Goal: Transaction & Acquisition: Obtain resource

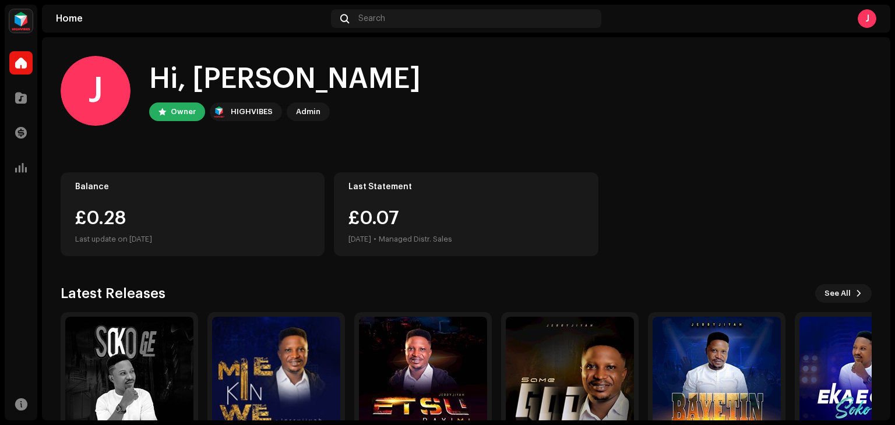
scroll to position [78, 0]
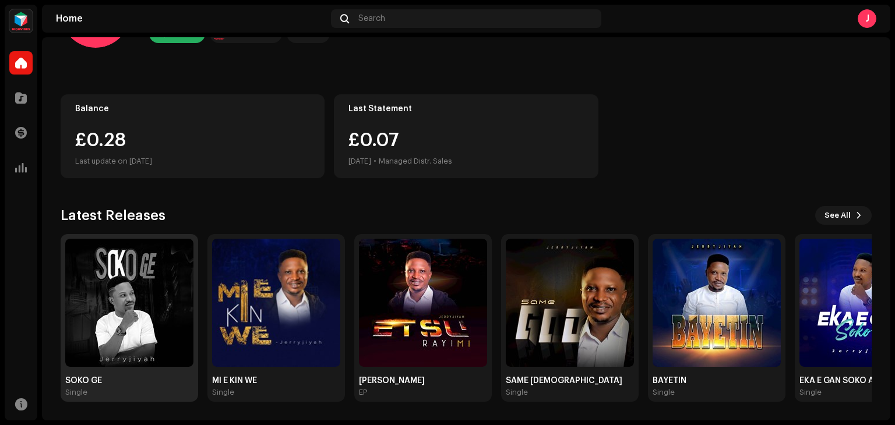
click at [146, 298] on img at bounding box center [129, 303] width 128 height 128
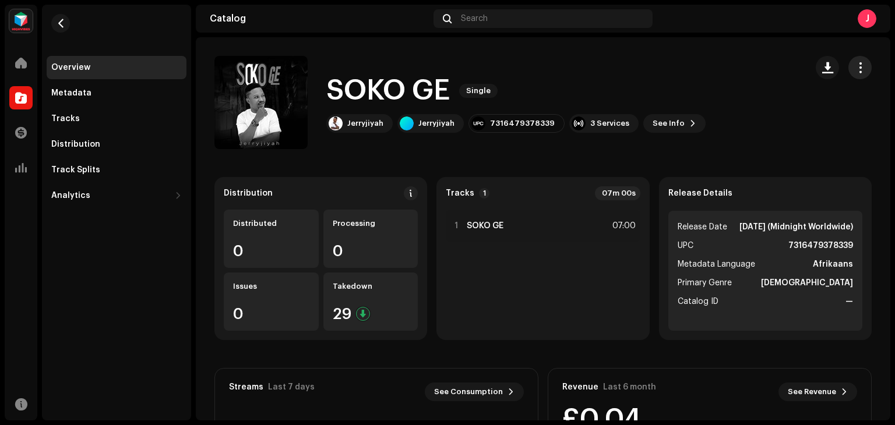
click at [855, 66] on span "button" at bounding box center [860, 67] width 11 height 9
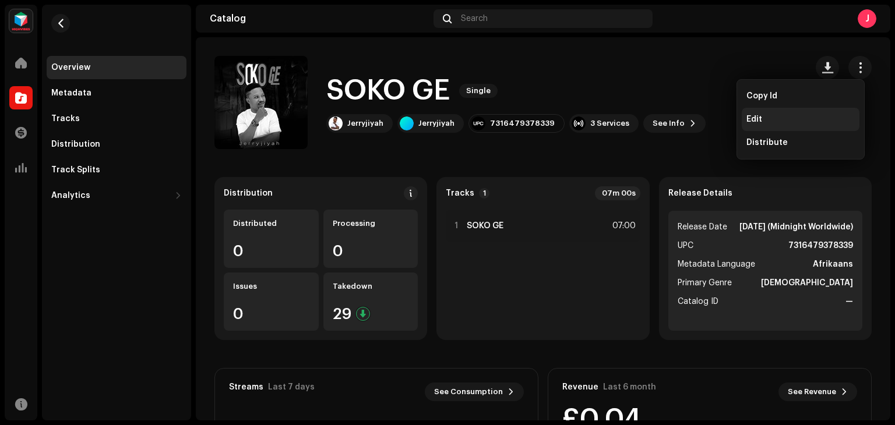
click at [759, 115] on span "Edit" at bounding box center [755, 119] width 16 height 9
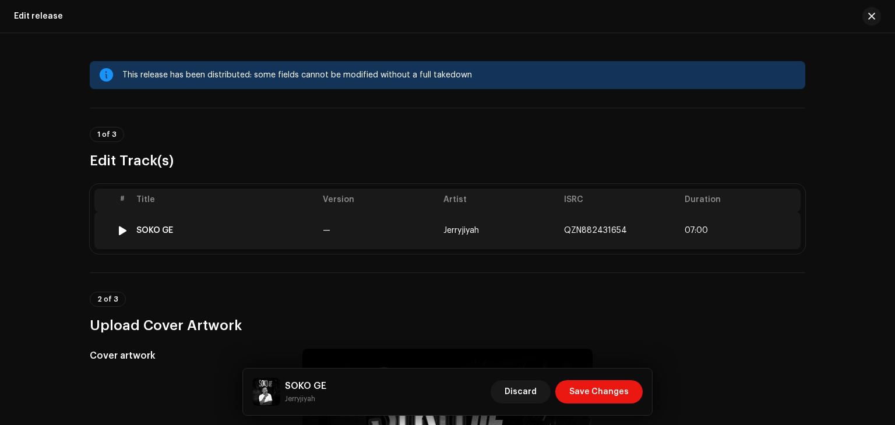
drag, startPoint x: 562, startPoint y: 228, endPoint x: 583, endPoint y: 231, distance: 21.2
click at [583, 231] on span "QZN882431654" at bounding box center [595, 231] width 63 height 8
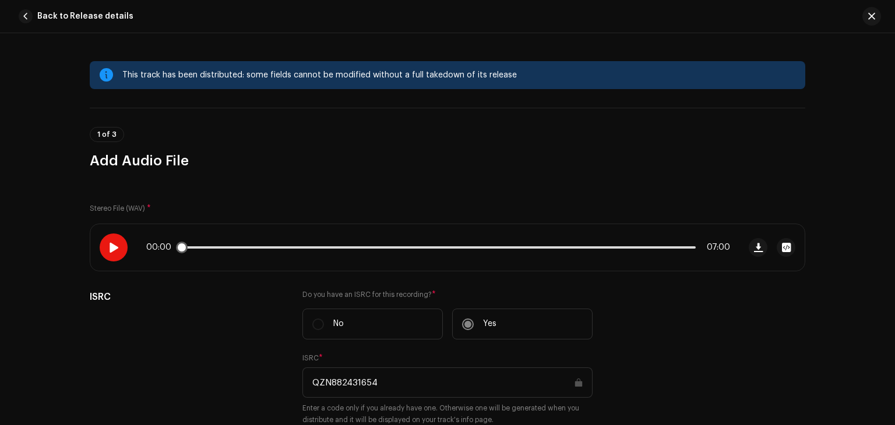
click at [115, 245] on span at bounding box center [113, 247] width 10 height 9
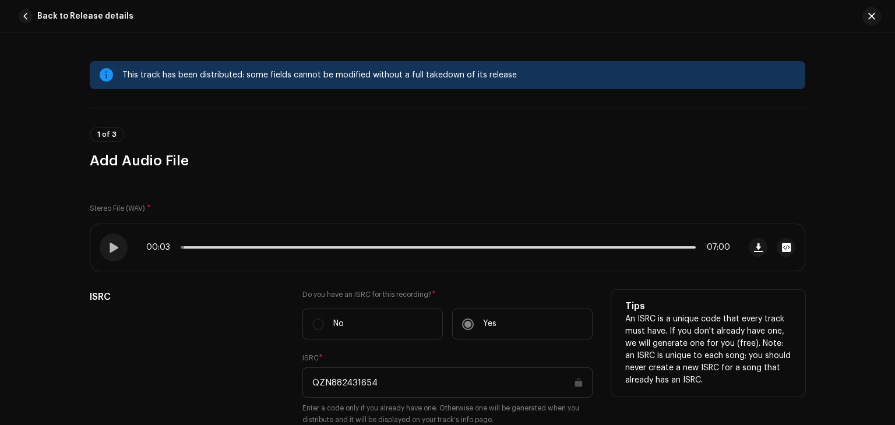
click at [375, 382] on input "QZN882431654" at bounding box center [448, 383] width 290 height 30
drag, startPoint x: 375, startPoint y: 382, endPoint x: 309, endPoint y: 390, distance: 66.4
click at [309, 390] on input "QZN882431654" at bounding box center [448, 383] width 290 height 30
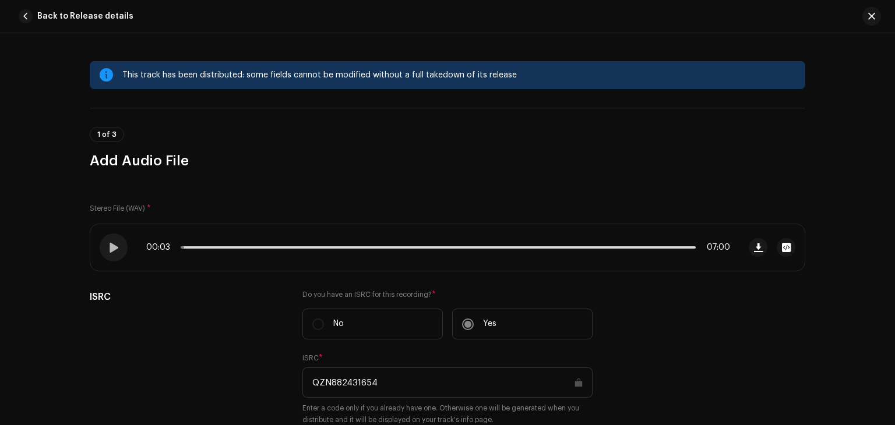
click at [254, 195] on div "Stereo File (WAV) * 00:03 07:00 ISRC Do you have an ISRC for this recording? * …" at bounding box center [448, 312] width 716 height 256
click at [28, 19] on span "button" at bounding box center [26, 16] width 14 height 14
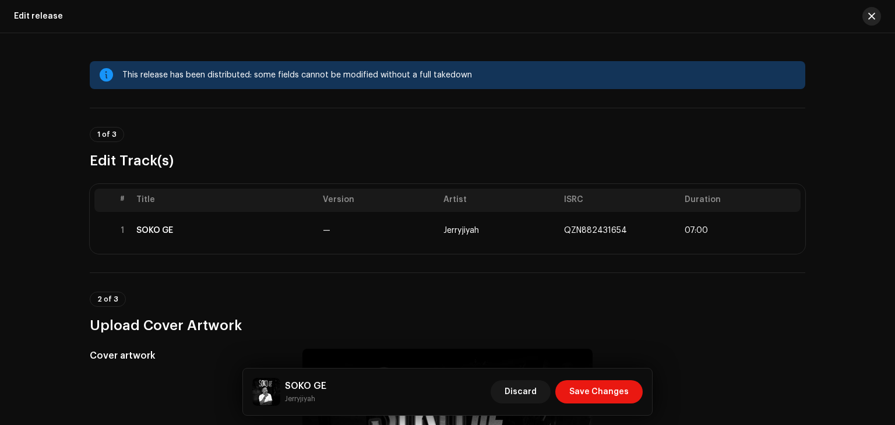
click at [872, 17] on span "button" at bounding box center [871, 16] width 7 height 9
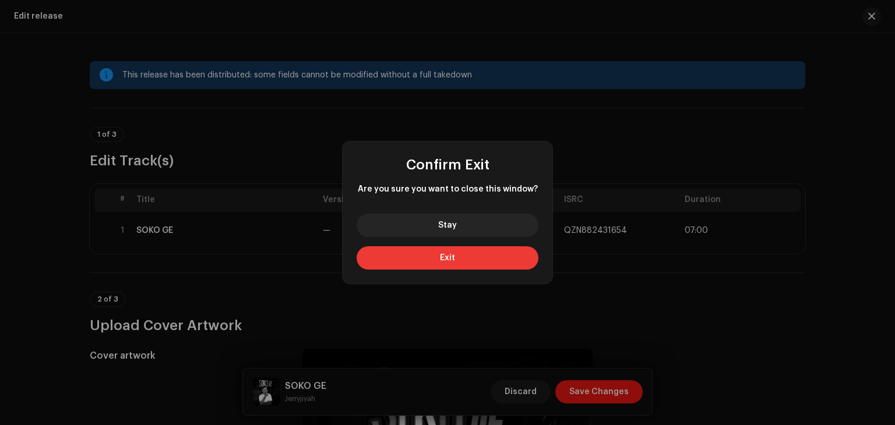
click at [443, 255] on span "Exit" at bounding box center [447, 258] width 15 height 8
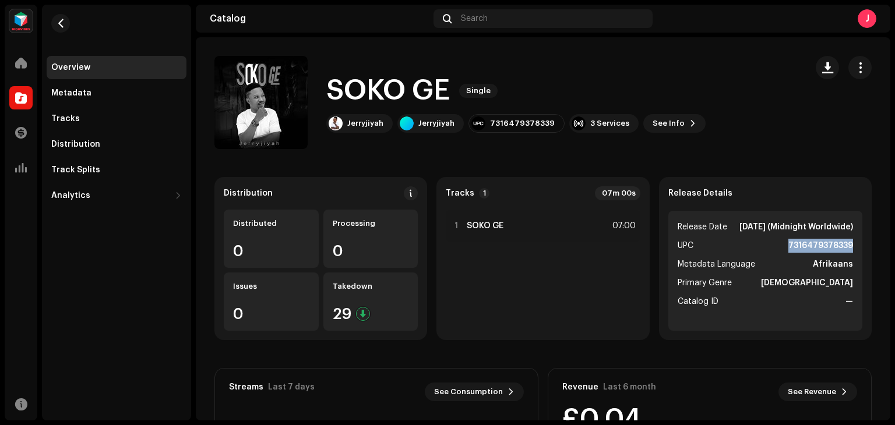
drag, startPoint x: 781, startPoint y: 258, endPoint x: 877, endPoint y: 264, distance: 95.8
click at [877, 264] on div "Distribution Distributed 0 Processing 0 Issues 0 Takedown 29 Tracks 1 07m 00s 1…" at bounding box center [543, 389] width 695 height 424
copy strong "7316479378339"
click at [128, 259] on div "Overview Metadata Tracks Distribution Track Splits Analytics Consumption Engage…" at bounding box center [116, 213] width 149 height 416
click at [857, 69] on span "button" at bounding box center [860, 67] width 11 height 9
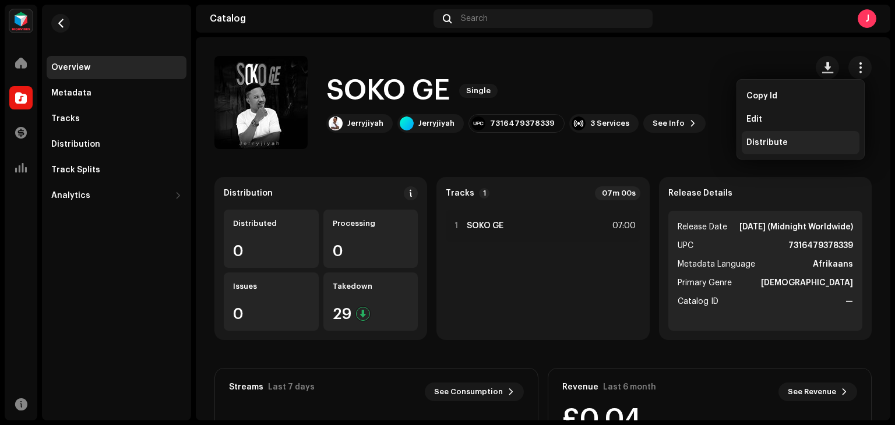
click at [769, 136] on div "Distribute" at bounding box center [801, 142] width 118 height 23
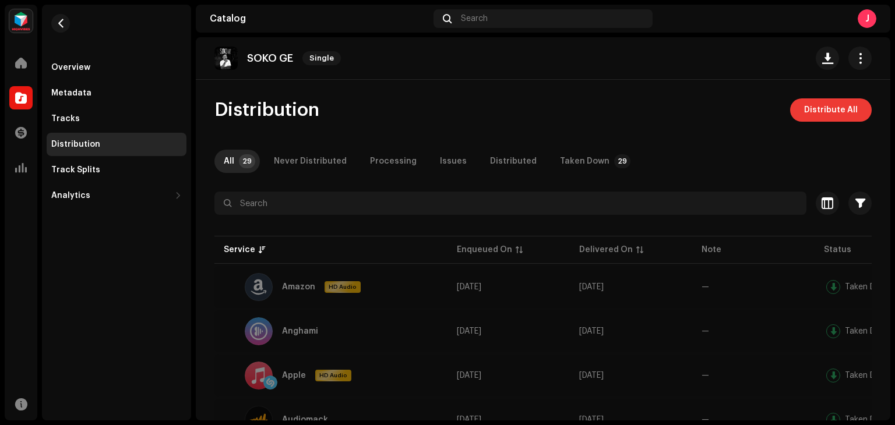
click at [828, 117] on span "Distribute All" at bounding box center [831, 110] width 54 height 23
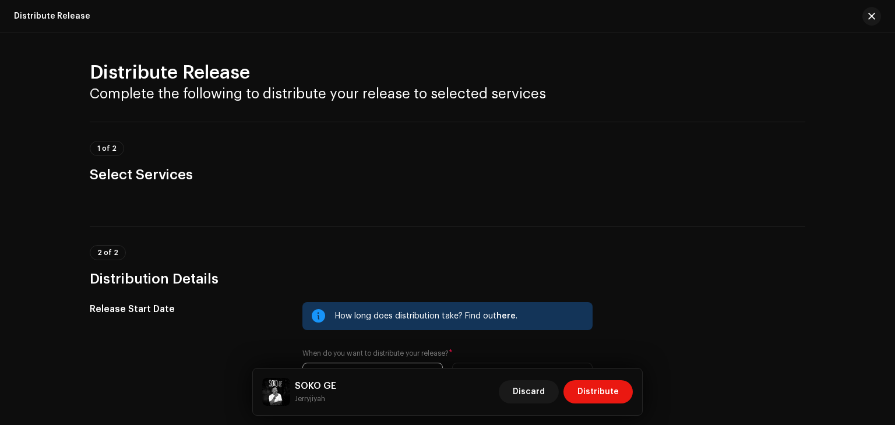
click at [189, 208] on div at bounding box center [448, 212] width 716 height 28
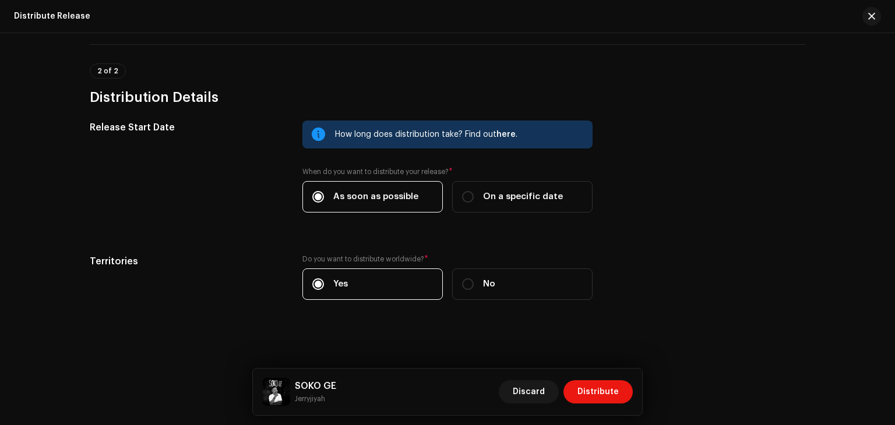
scroll to position [182, 0]
click at [599, 389] on span "Distribute" at bounding box center [598, 392] width 41 height 23
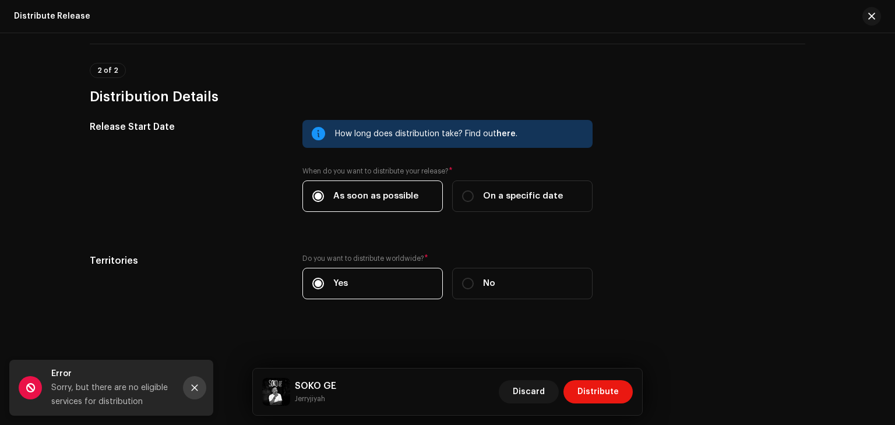
click at [192, 390] on icon "Close" at bounding box center [195, 388] width 6 height 6
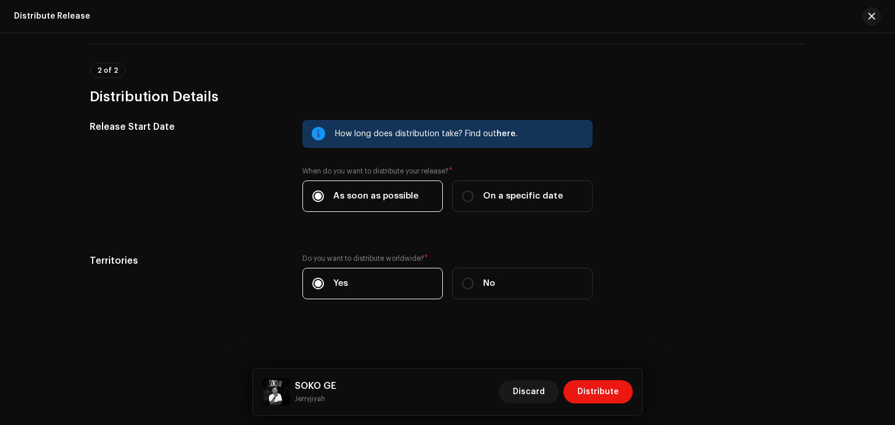
click at [286, 391] on img at bounding box center [276, 392] width 28 height 28
